Goal: Information Seeking & Learning: Learn about a topic

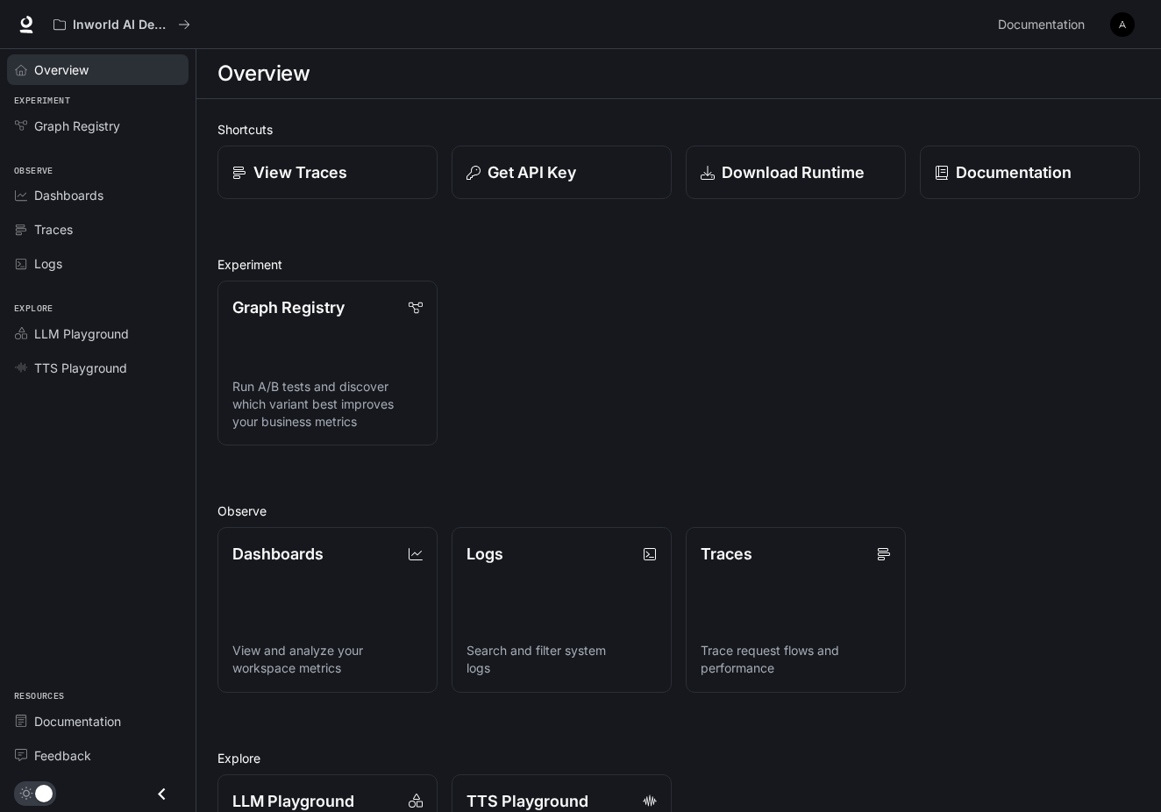
click at [72, 61] on span "Overview" at bounding box center [61, 70] width 54 height 18
click at [1037, 169] on p "Documentation" at bounding box center [1013, 172] width 117 height 24
